Goal: Information Seeking & Learning: Learn about a topic

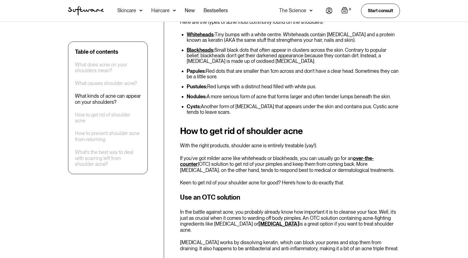
scroll to position [774, 0]
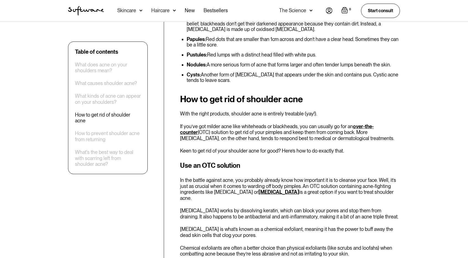
click at [368, 123] on link "over-the-counter" at bounding box center [276, 129] width 193 height 12
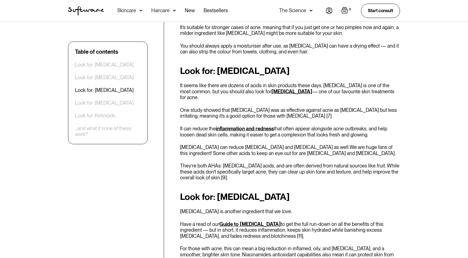
scroll to position [470, 0]
